Goal: Find specific page/section: Find specific page/section

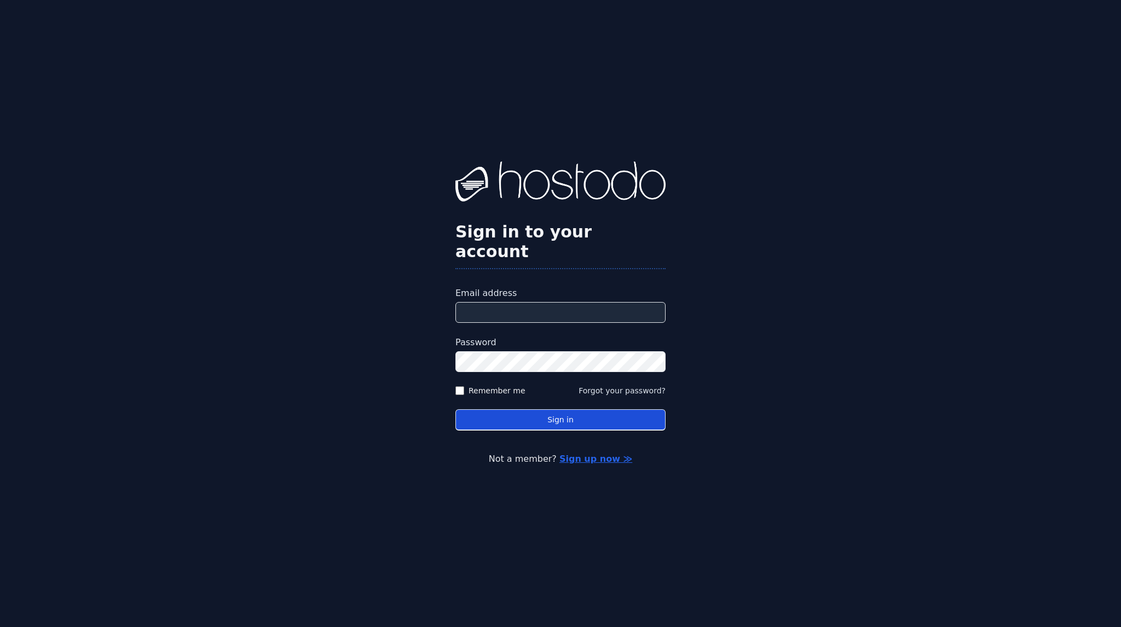
type input "**********"
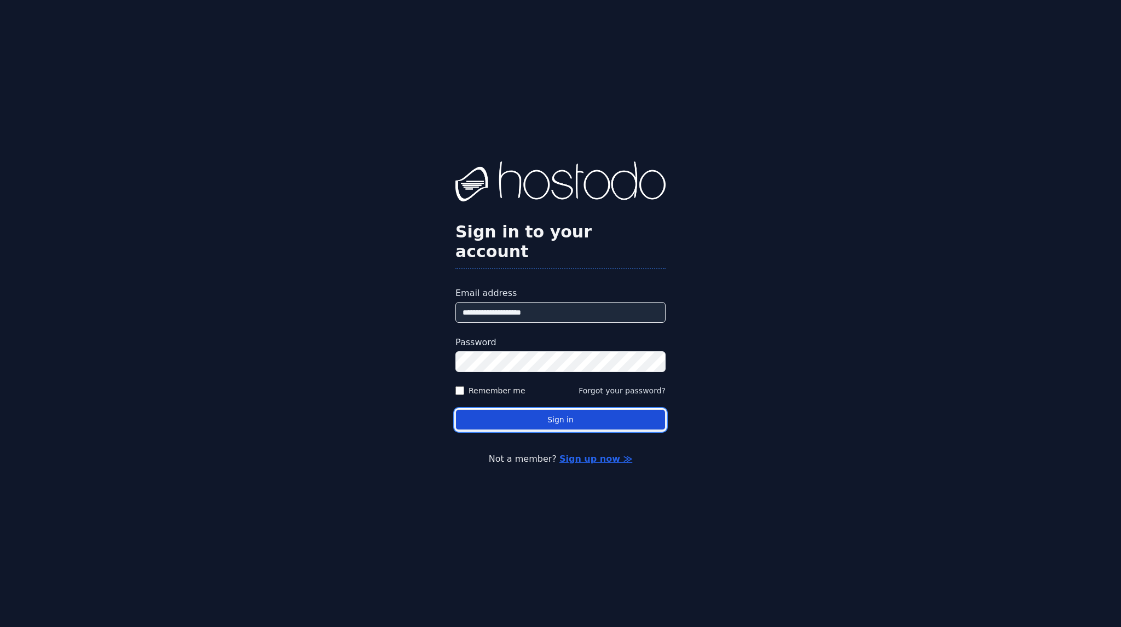
click at [545, 409] on button "Sign in" at bounding box center [560, 419] width 210 height 21
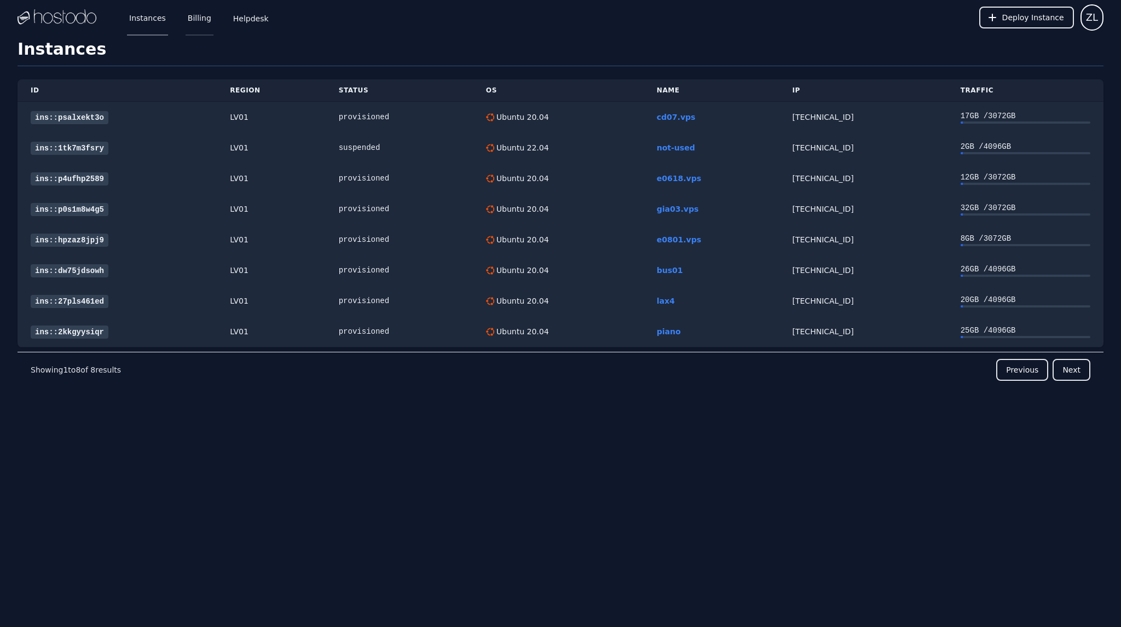
click at [197, 16] on link "Billing" at bounding box center [200, 17] width 28 height 36
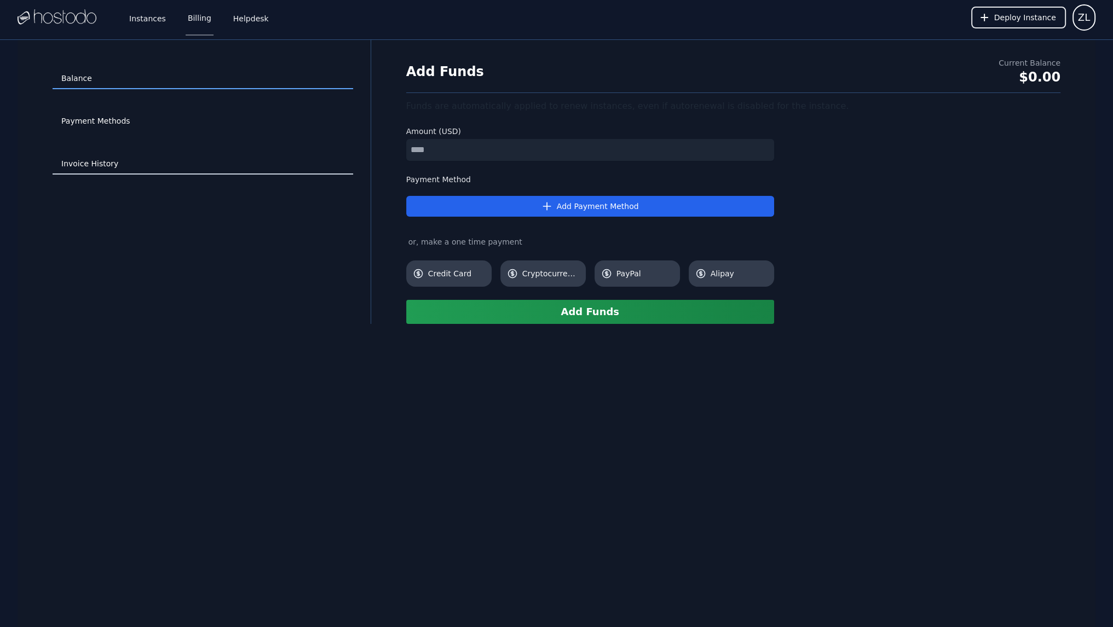
click at [94, 161] on link "Invoice History" at bounding box center [203, 164] width 300 height 21
